Goal: Navigation & Orientation: Find specific page/section

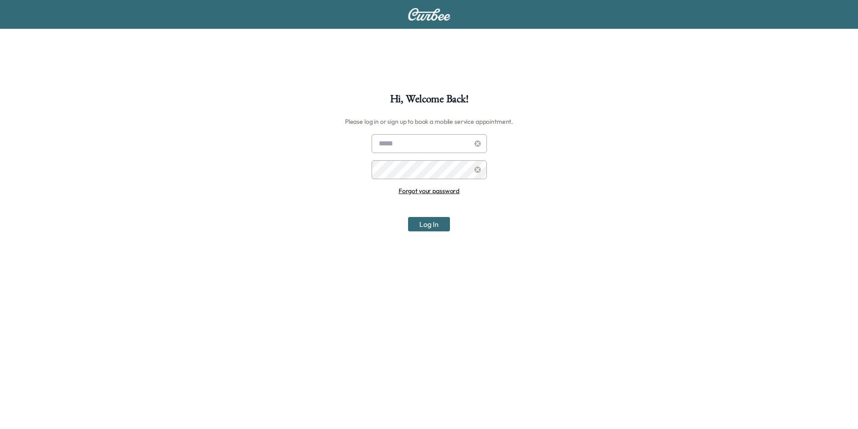
type input "**********"
click at [435, 226] on button "Log In" at bounding box center [429, 224] width 42 height 14
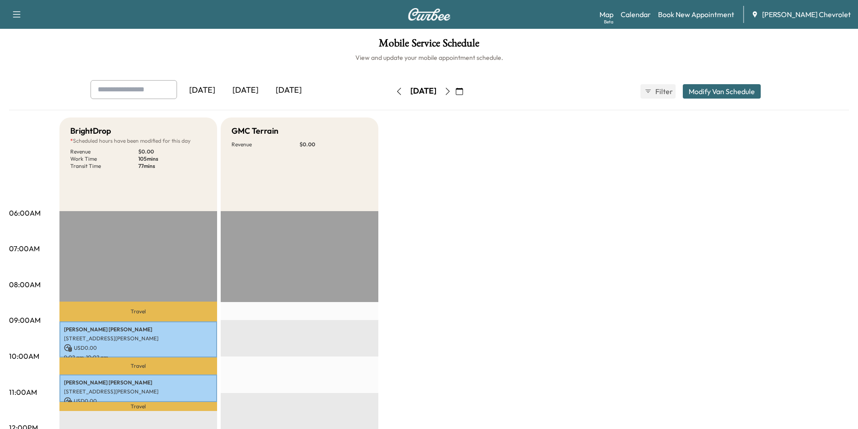
click at [463, 90] on icon "button" at bounding box center [459, 91] width 7 height 7
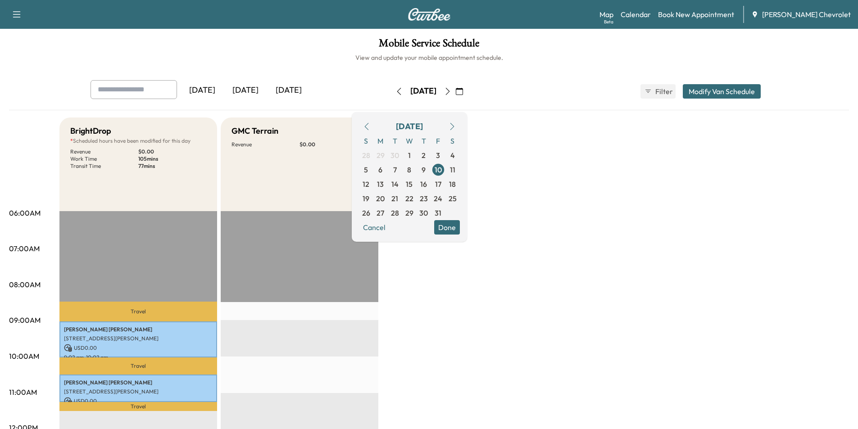
click at [456, 126] on icon "button" at bounding box center [452, 126] width 7 height 7
click at [370, 130] on icon "button" at bounding box center [366, 126] width 7 height 7
click at [445, 172] on span "10" at bounding box center [438, 170] width 14 height 14
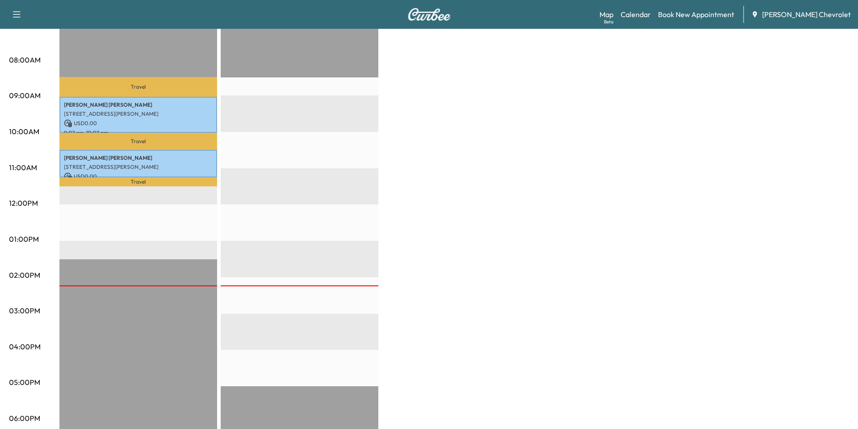
scroll to position [225, 0]
